Goal: Find specific page/section: Find specific page/section

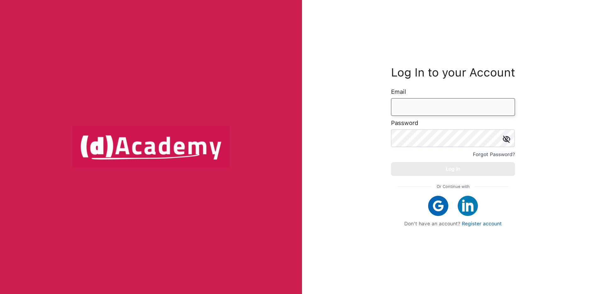
click at [417, 104] on input "email" at bounding box center [453, 107] width 124 height 18
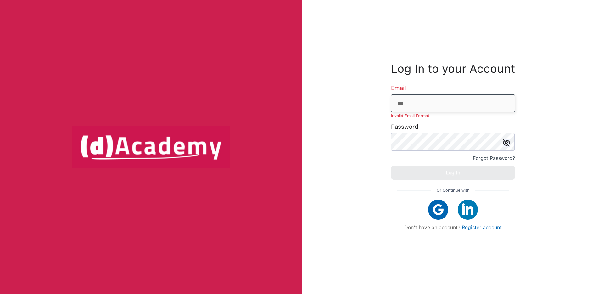
type input "**********"
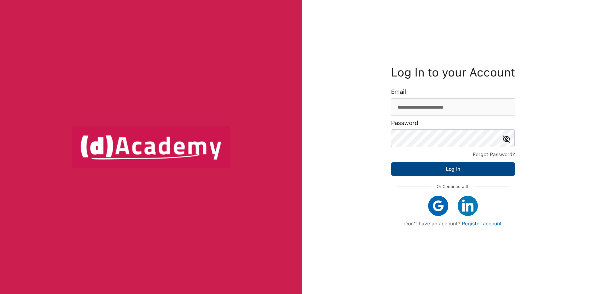
click at [452, 168] on div "Log In" at bounding box center [453, 168] width 14 height 9
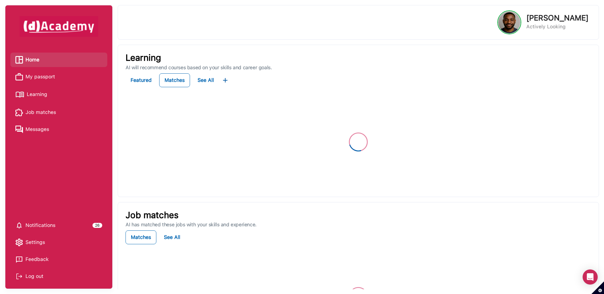
click at [46, 75] on span "My passport" at bounding box center [40, 76] width 30 height 9
